Goal: Complete application form

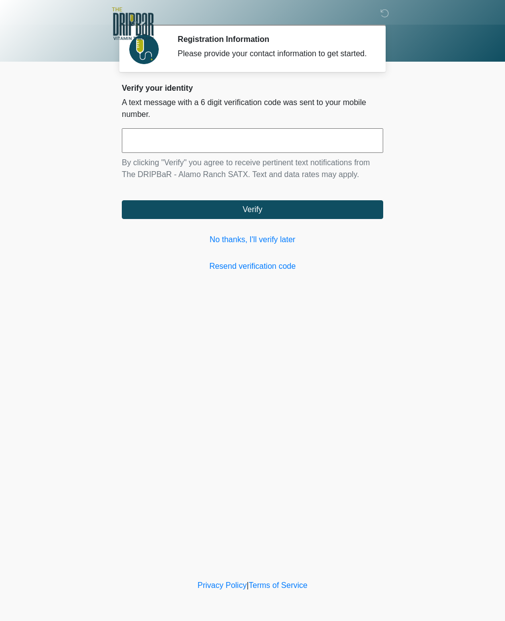
click at [325, 145] on input "text" at bounding box center [252, 140] width 261 height 25
type input "******"
click at [335, 219] on button "Verify" at bounding box center [252, 209] width 261 height 19
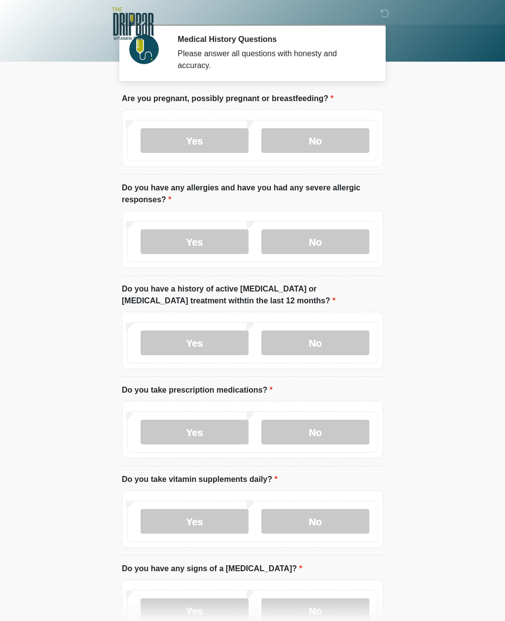
click at [328, 133] on label "No" at bounding box center [315, 140] width 108 height 25
click at [201, 242] on label "Yes" at bounding box center [195, 241] width 108 height 25
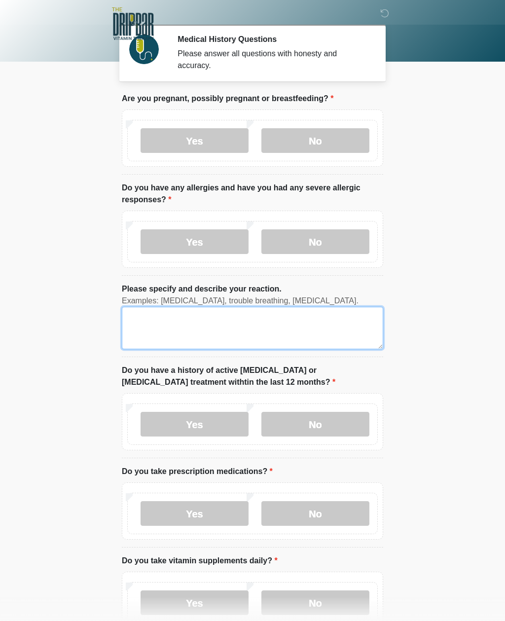
click at [246, 326] on textarea "Please specify and describe your reaction." at bounding box center [252, 328] width 261 height 42
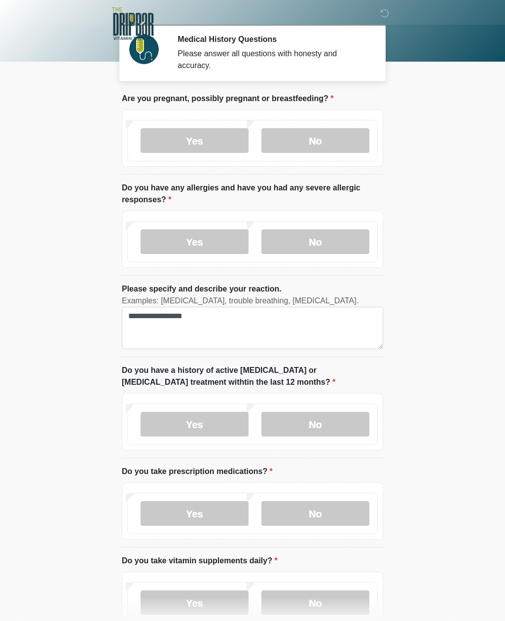
click at [441, 360] on body "‎ ‎ Medical History Questions Please answer all questions with honesty and accu…" at bounding box center [252, 310] width 505 height 621
click at [290, 333] on textarea "**********" at bounding box center [252, 328] width 261 height 42
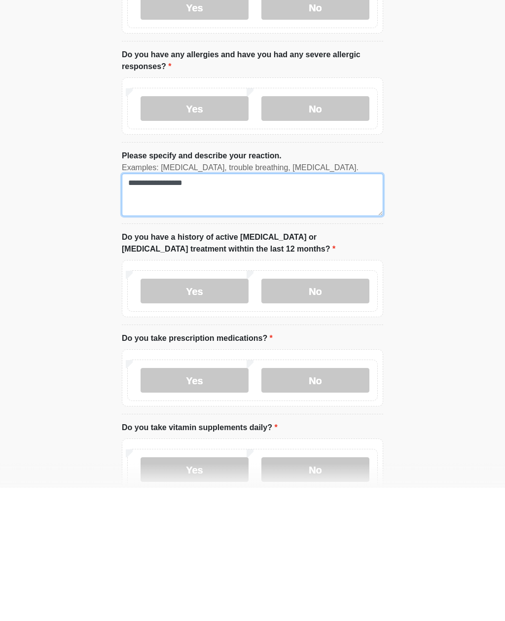
type textarea "**********"
click at [327, 412] on label "No" at bounding box center [315, 424] width 108 height 25
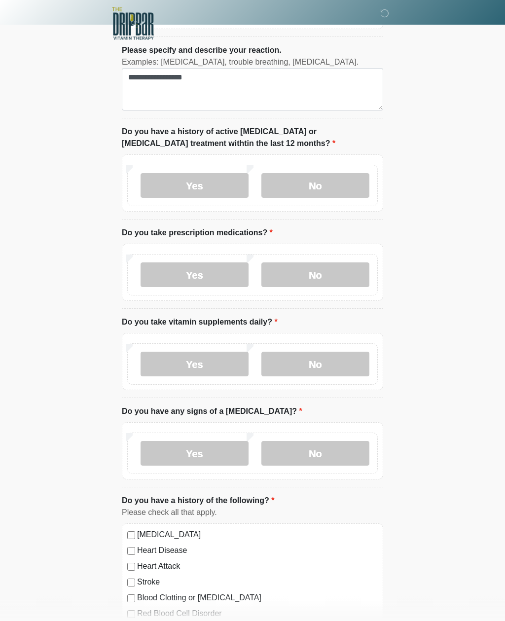
scroll to position [239, 0]
click at [331, 275] on label "No" at bounding box center [315, 274] width 108 height 25
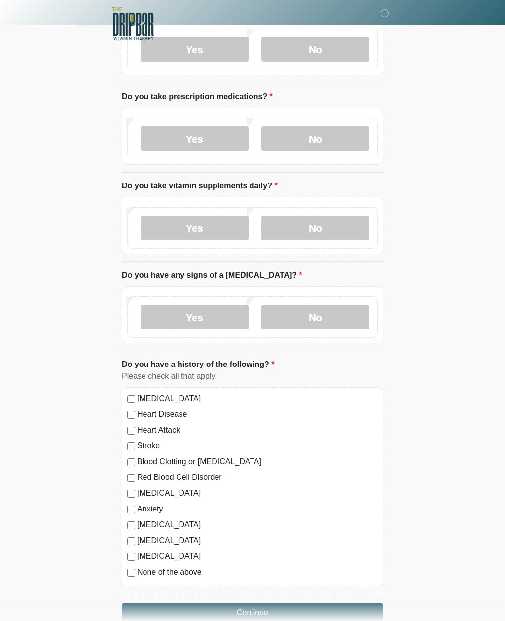
scroll to position [376, 0]
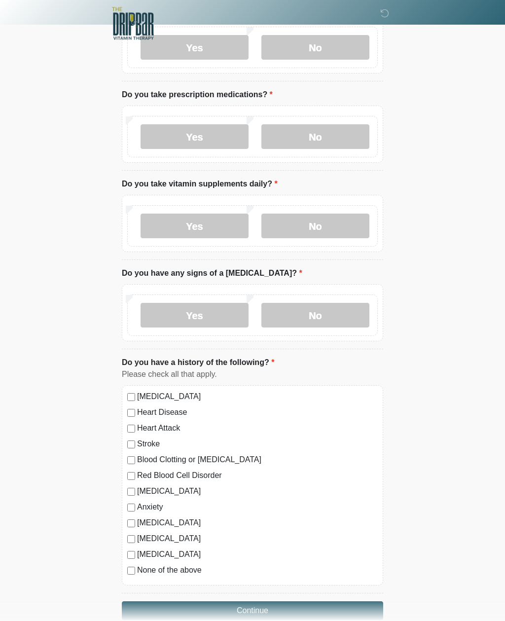
click at [344, 235] on label "No" at bounding box center [315, 226] width 108 height 25
click at [321, 314] on label "No" at bounding box center [315, 315] width 108 height 25
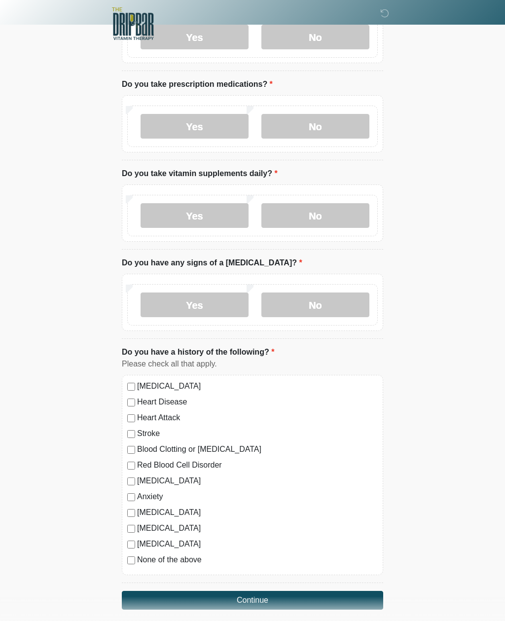
scroll to position [396, 0]
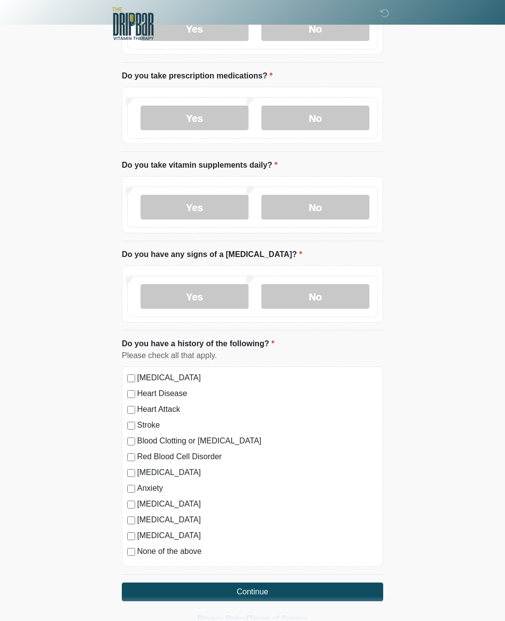
click at [190, 549] on label "None of the above" at bounding box center [257, 551] width 241 height 12
click at [240, 591] on button "Continue" at bounding box center [252, 591] width 261 height 19
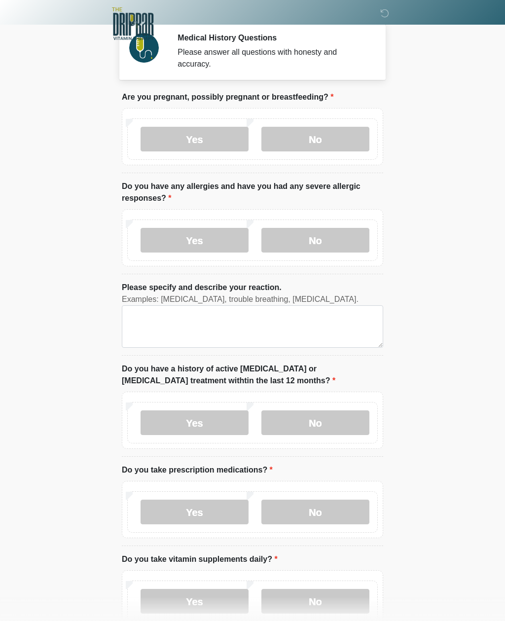
scroll to position [0, 0]
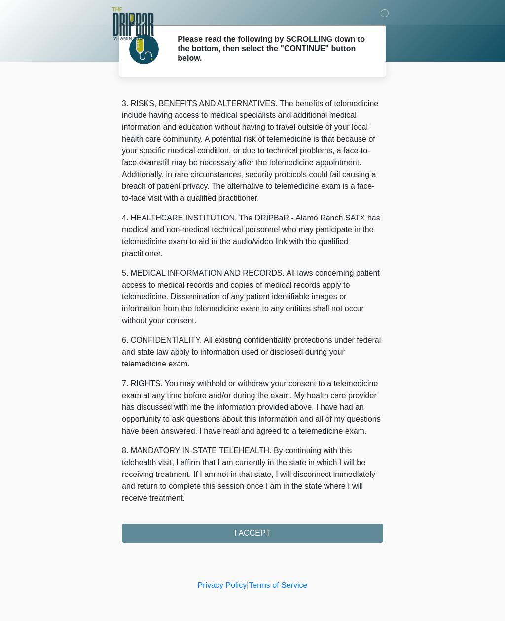
click at [291, 535] on div "1. PURPOSE. The purpose of this form is to obtain your consent for a telemedici…" at bounding box center [252, 315] width 261 height 454
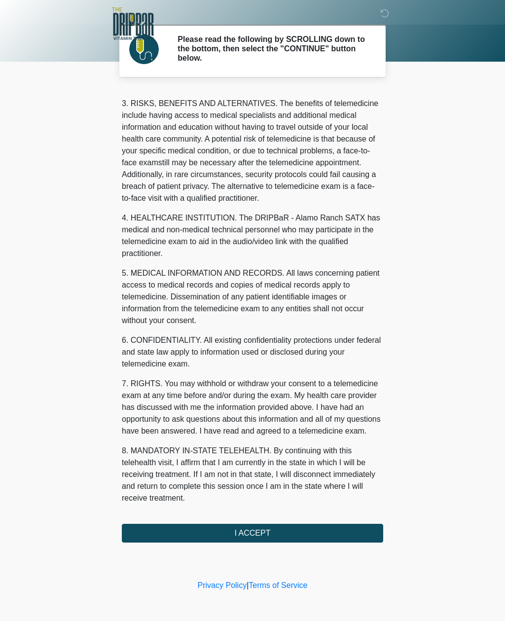
click at [262, 532] on button "I ACCEPT" at bounding box center [252, 533] width 261 height 19
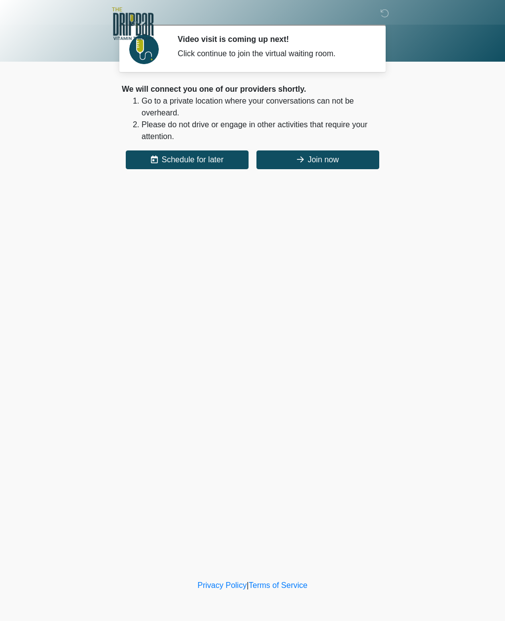
click at [318, 163] on button "Join now" at bounding box center [317, 159] width 123 height 19
